Goal: Find specific page/section: Find specific page/section

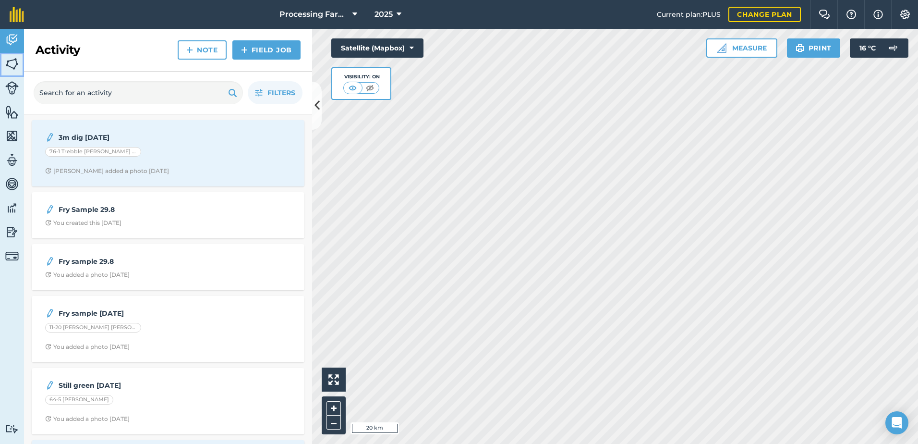
click at [16, 70] on img at bounding box center [11, 64] width 13 height 14
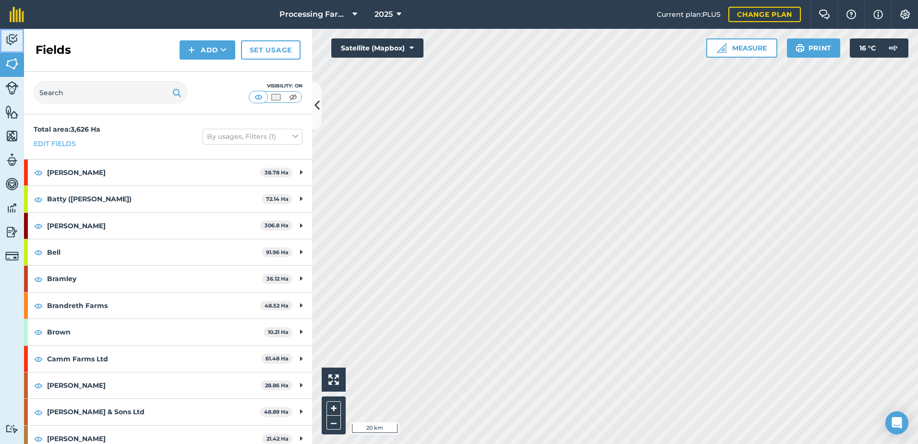
click at [7, 47] on img at bounding box center [11, 40] width 13 height 14
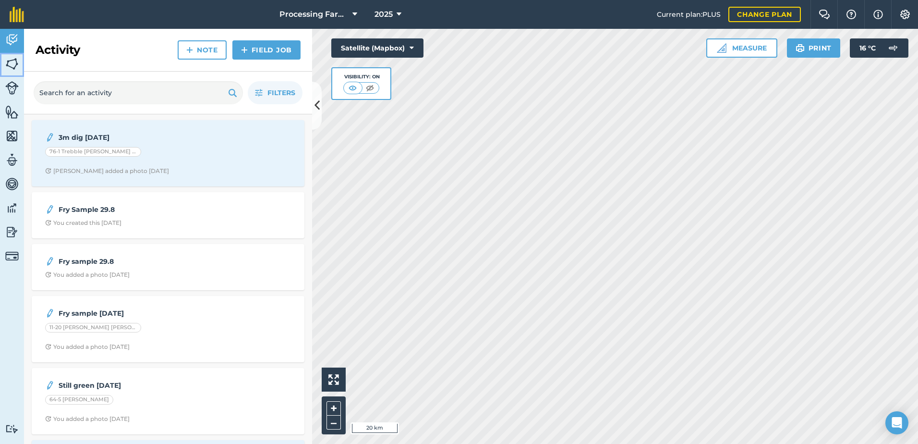
click at [5, 61] on img at bounding box center [11, 64] width 13 height 14
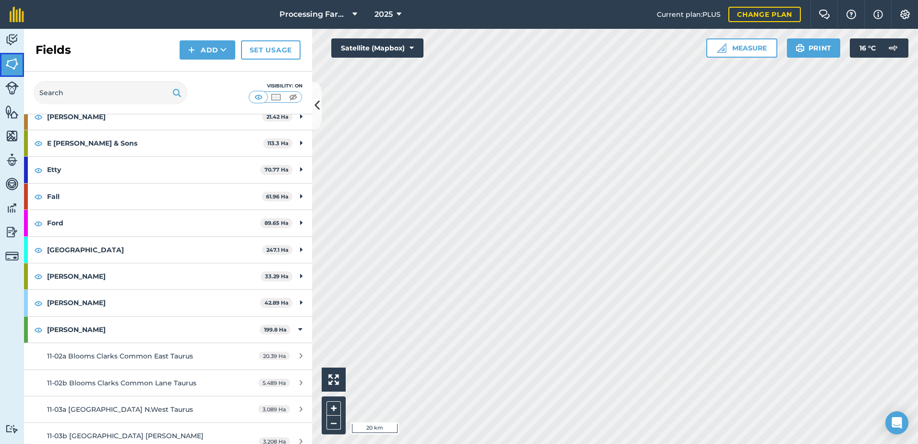
scroll to position [336, 0]
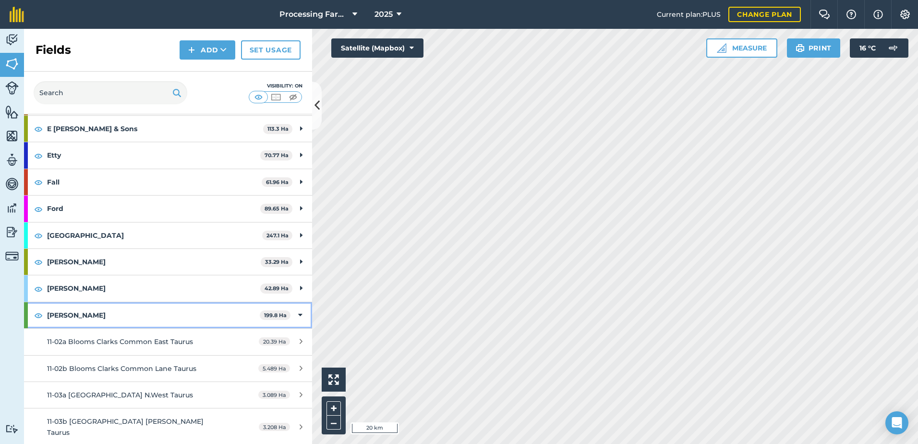
click at [46, 320] on div "[PERSON_NAME] 199.8 Ha" at bounding box center [168, 315] width 288 height 26
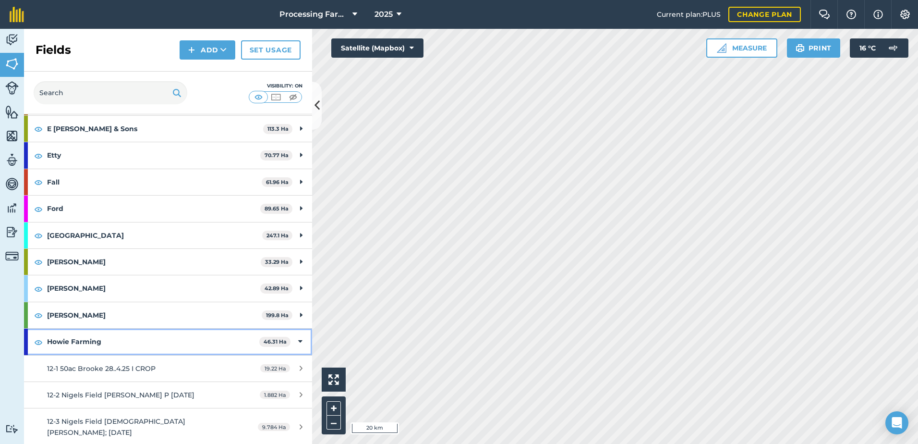
click at [56, 340] on strong "Howie Farming" at bounding box center [153, 341] width 212 height 26
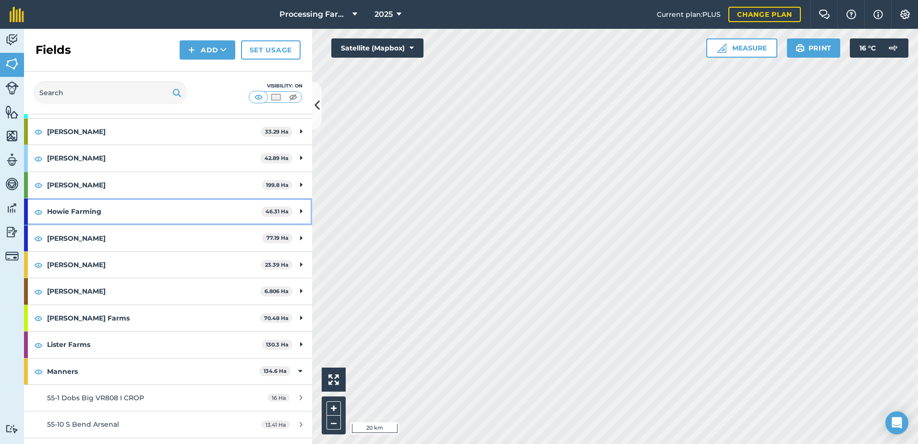
scroll to position [480, 0]
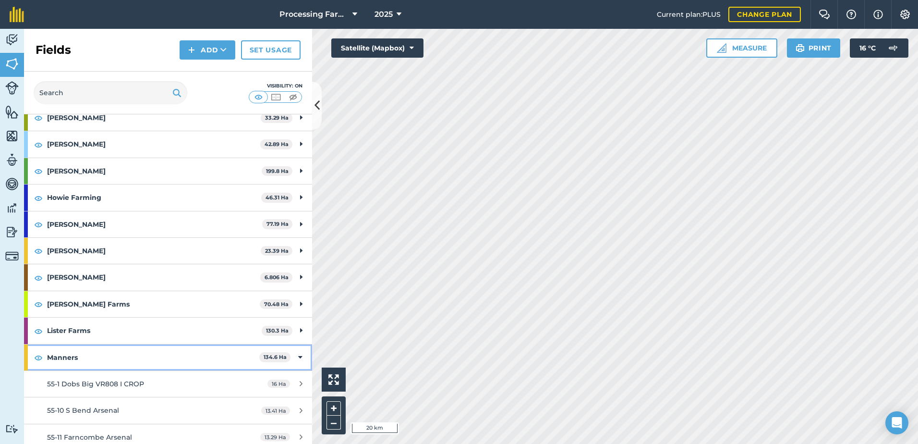
click at [63, 354] on strong "Manners" at bounding box center [153, 357] width 212 height 26
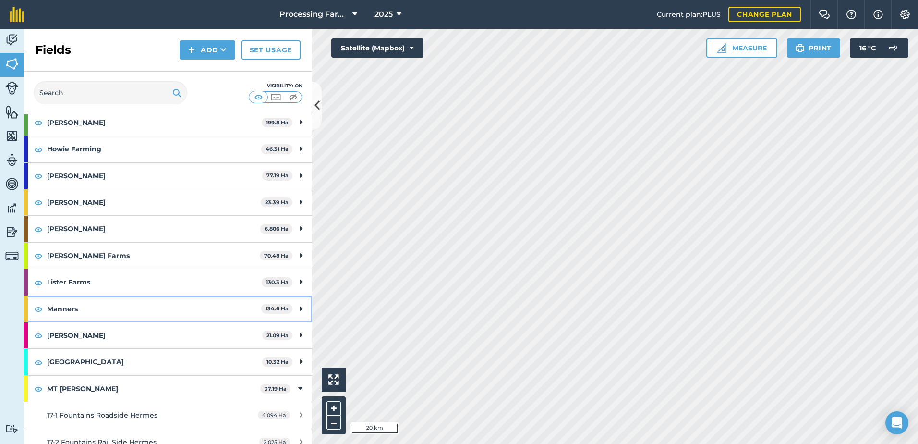
scroll to position [576, 0]
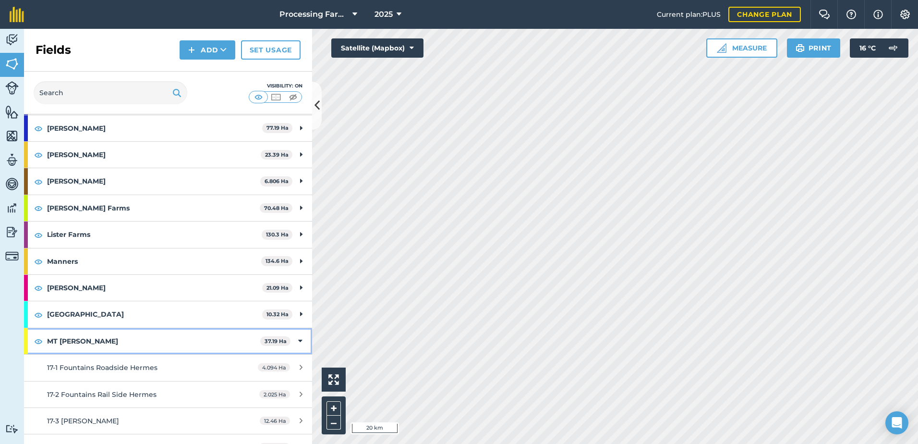
click at [66, 341] on strong "MT [PERSON_NAME]" at bounding box center [153, 341] width 213 height 26
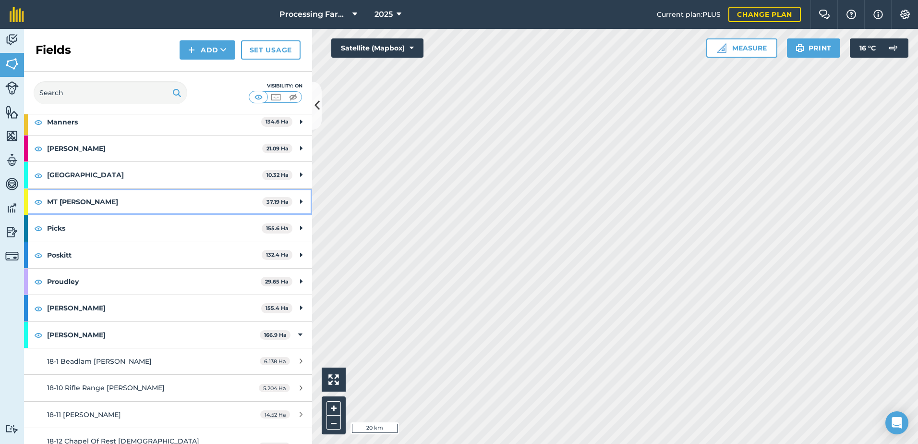
scroll to position [720, 0]
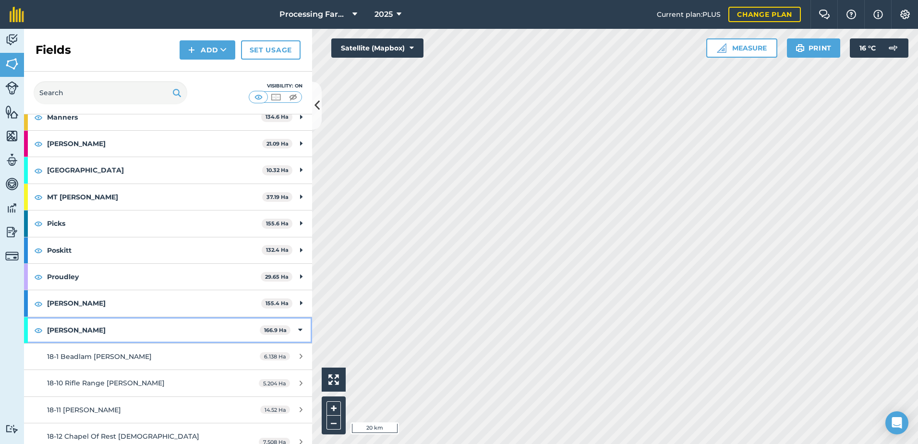
click at [64, 335] on strong "[PERSON_NAME]" at bounding box center [153, 330] width 213 height 26
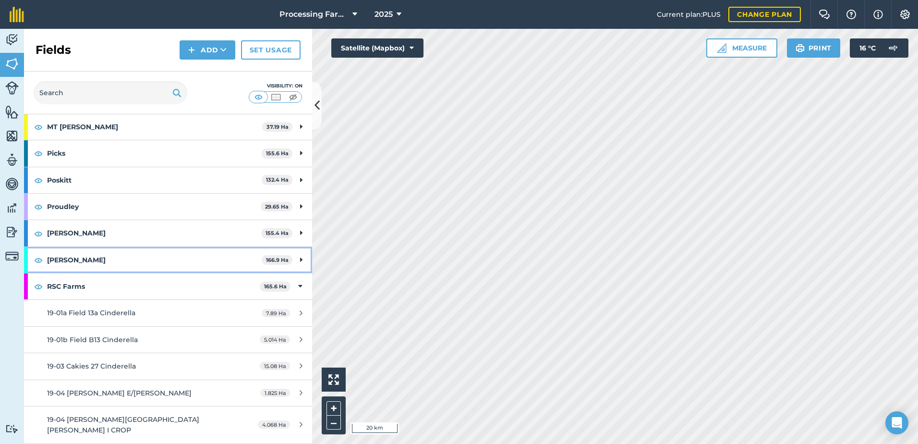
scroll to position [816, 0]
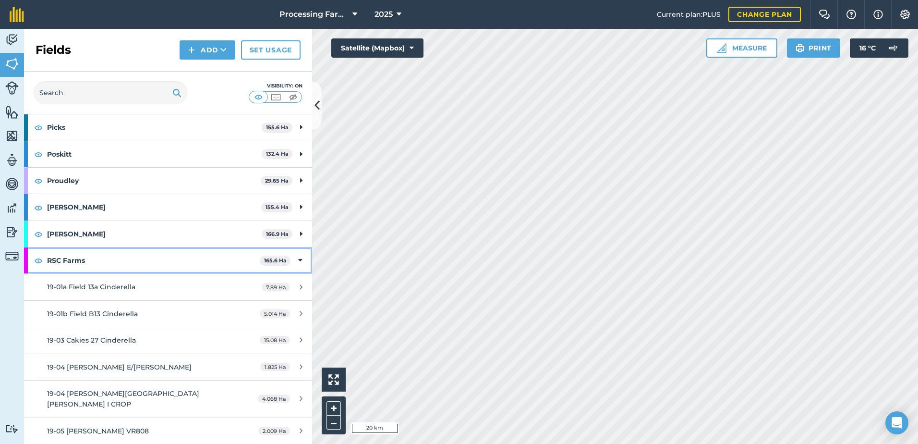
click at [73, 261] on strong "RSC Farms" at bounding box center [153, 260] width 213 height 26
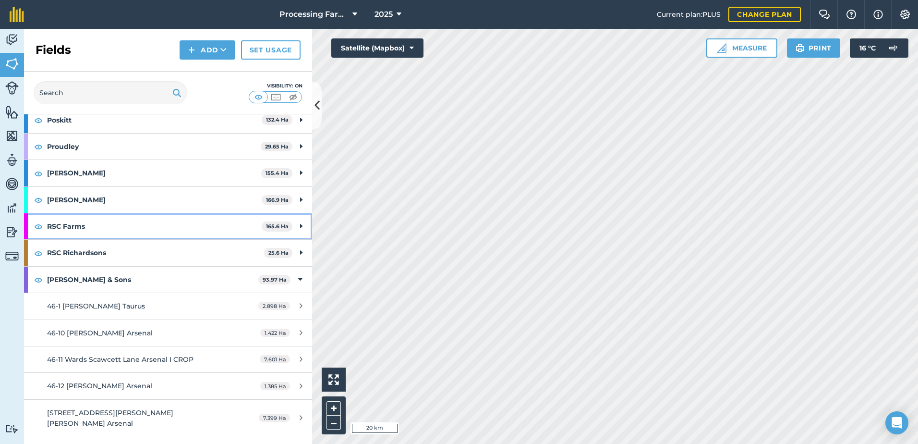
scroll to position [864, 0]
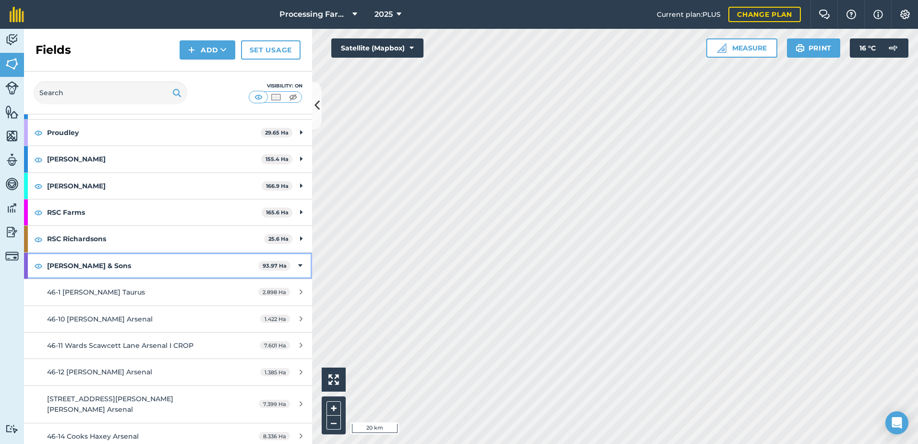
click at [90, 262] on strong "[PERSON_NAME] & Sons" at bounding box center [152, 266] width 211 height 26
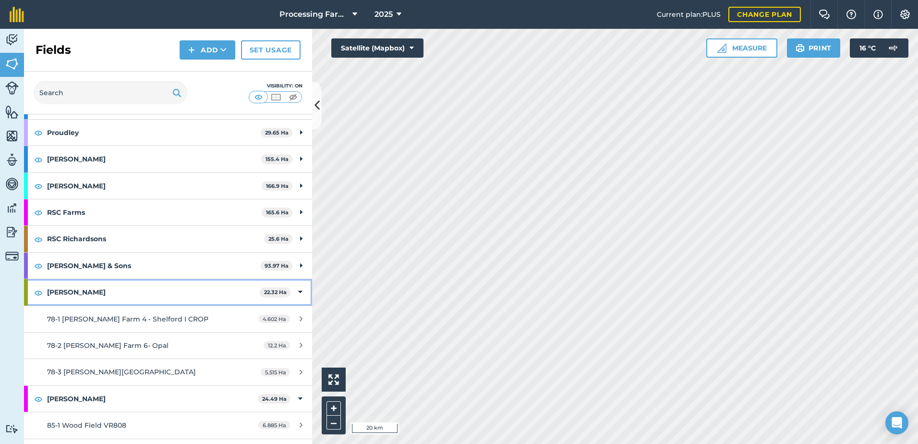
click at [66, 292] on strong "[PERSON_NAME]" at bounding box center [153, 292] width 213 height 26
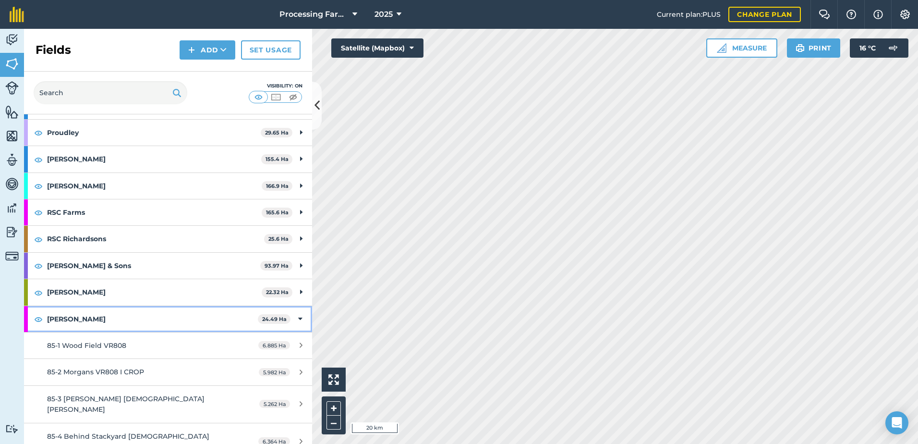
click at [79, 315] on strong "[PERSON_NAME]" at bounding box center [152, 319] width 211 height 26
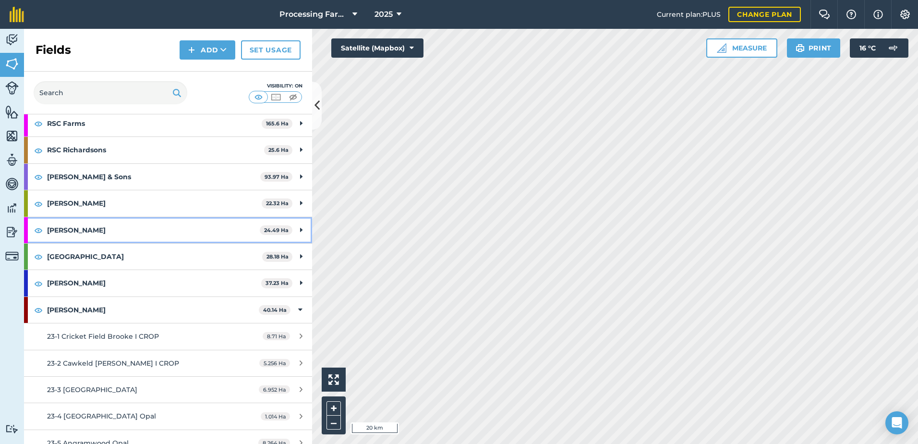
scroll to position [960, 0]
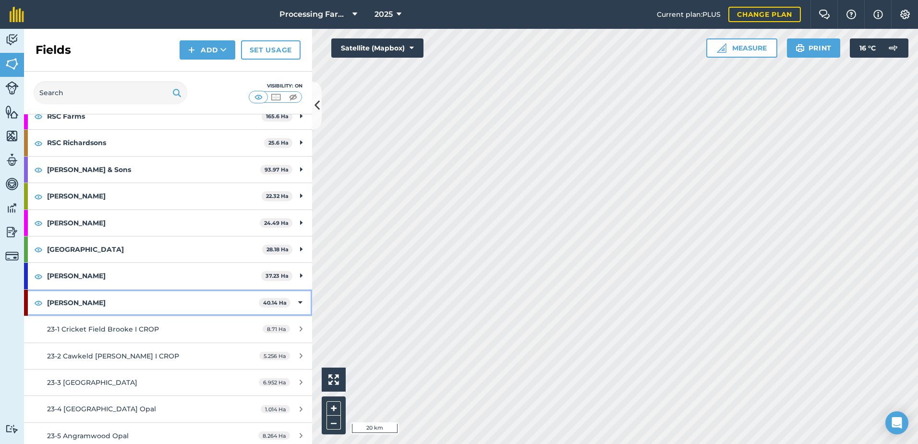
drag, startPoint x: 73, startPoint y: 307, endPoint x: 78, endPoint y: 312, distance: 7.1
click at [74, 308] on strong "[PERSON_NAME]" at bounding box center [153, 303] width 212 height 26
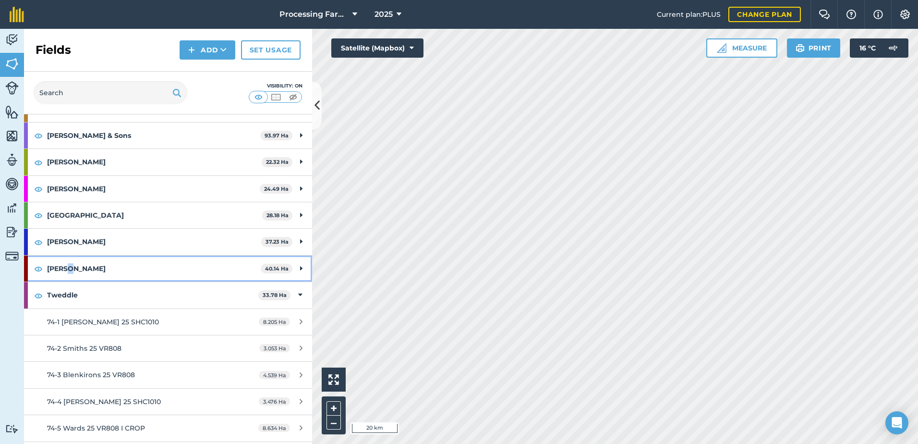
scroll to position [1008, 0]
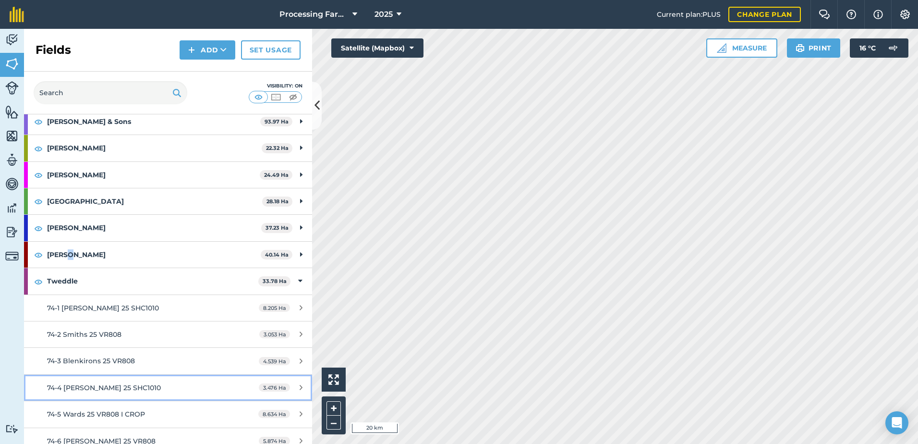
click at [122, 387] on span "74-4 [PERSON_NAME] 25 SHC1010" at bounding box center [104, 387] width 114 height 9
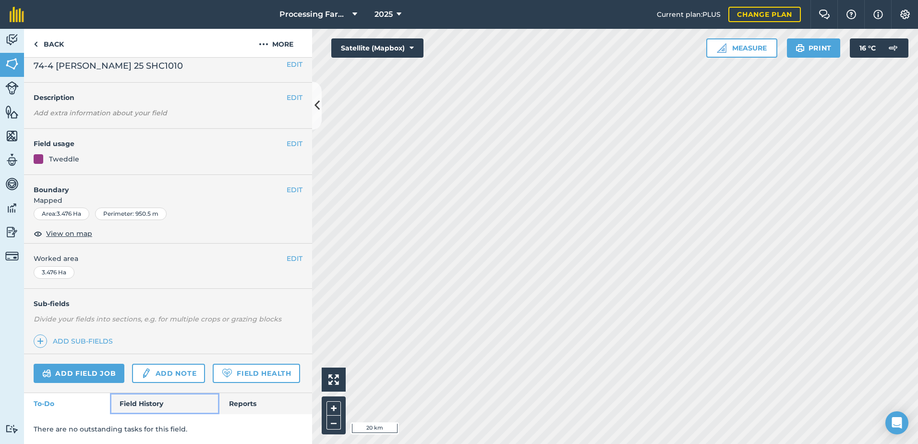
click at [141, 411] on link "Field History" at bounding box center [164, 403] width 109 height 21
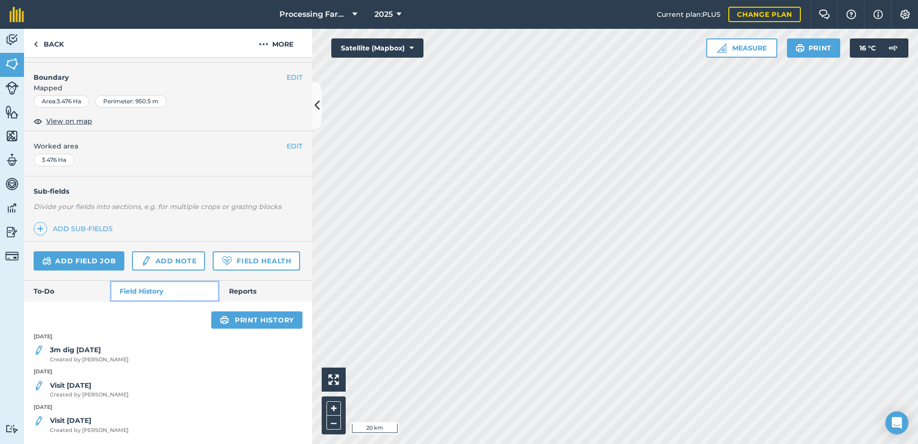
scroll to position [147, 0]
click at [44, 42] on link "Back" at bounding box center [48, 43] width 49 height 28
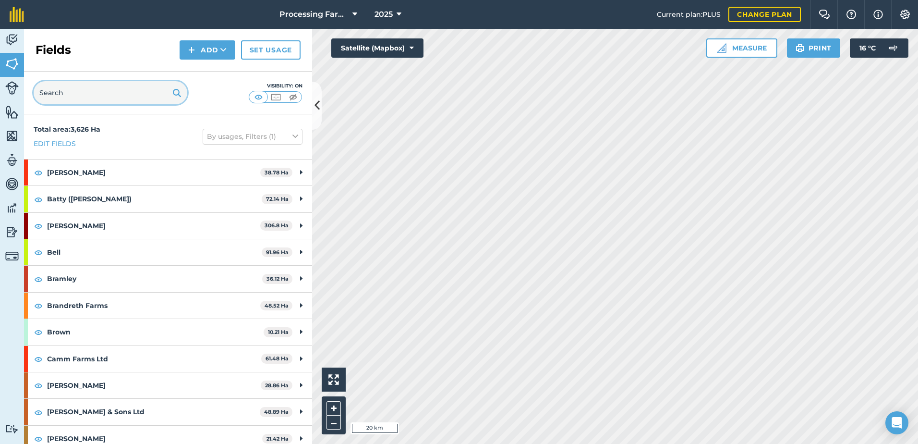
click at [100, 99] on input "text" at bounding box center [111, 92] width 154 height 23
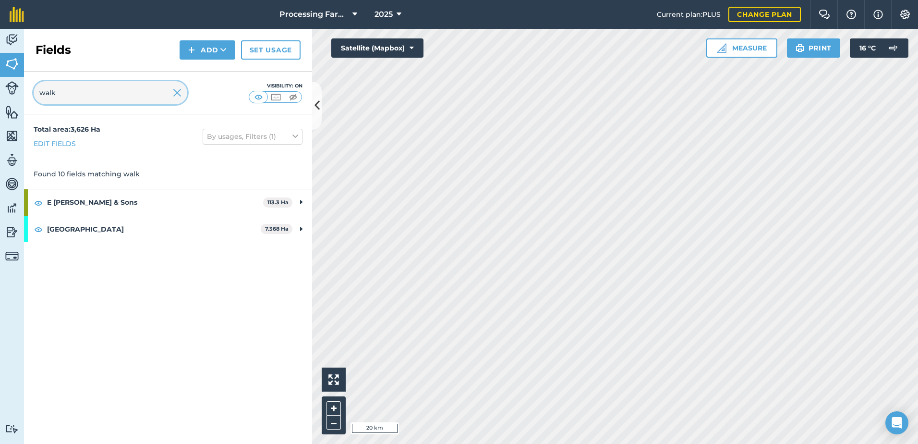
type input "walk"
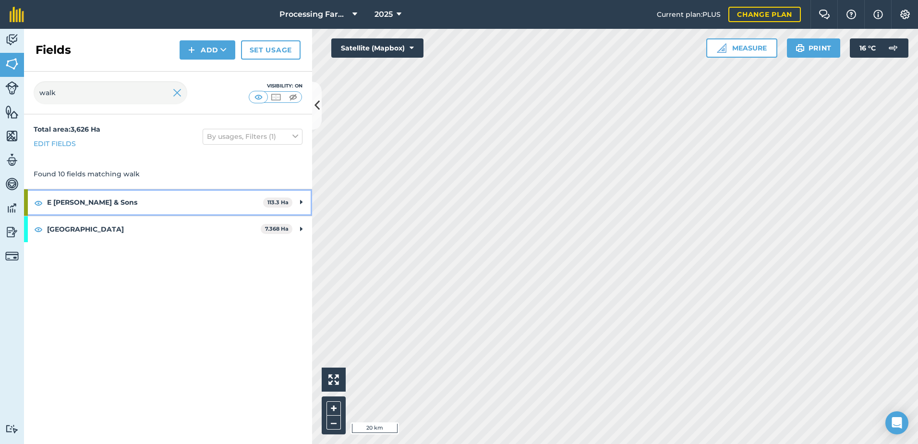
click at [110, 201] on strong "E [PERSON_NAME] & Sons" at bounding box center [155, 202] width 216 height 26
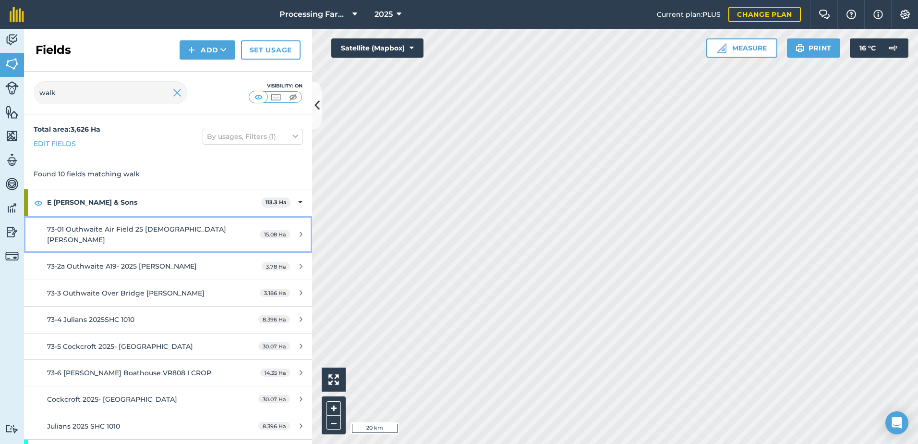
click at [147, 227] on span "73-01 Outhwaite Air Field 25 [DEMOGRAPHIC_DATA] [PERSON_NAME]" at bounding box center [136, 234] width 179 height 19
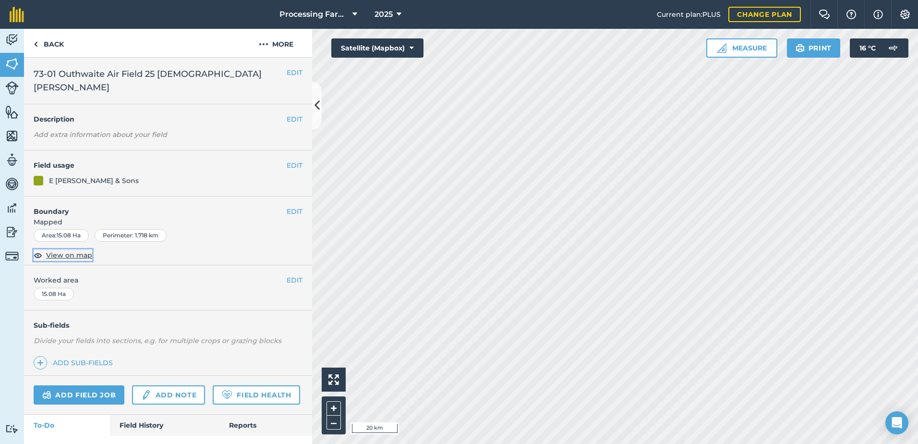
click at [85, 250] on span "View on map" at bounding box center [69, 255] width 46 height 11
